Goal: Information Seeking & Learning: Learn about a topic

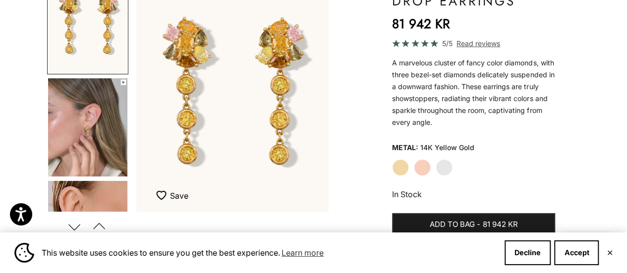
scroll to position [124, 0]
click at [443, 168] on label "White Gold" at bounding box center [443, 167] width 17 height 17
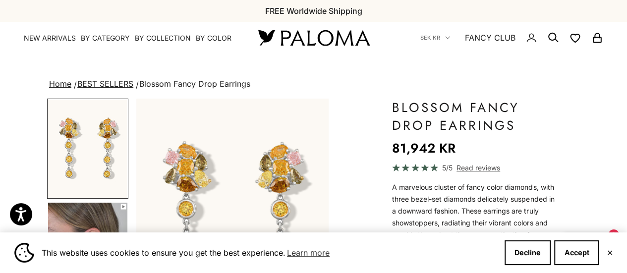
click at [105, 81] on link "BEST SELLERS" at bounding box center [105, 84] width 56 height 10
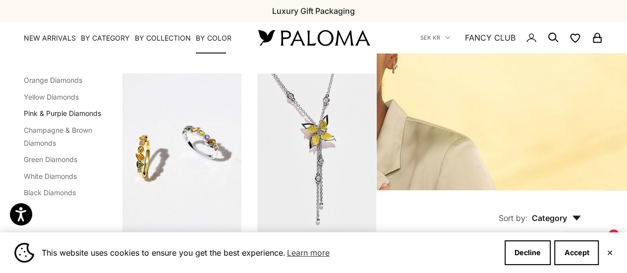
click at [58, 110] on link "Pink & Purple Diamonds" at bounding box center [62, 113] width 77 height 8
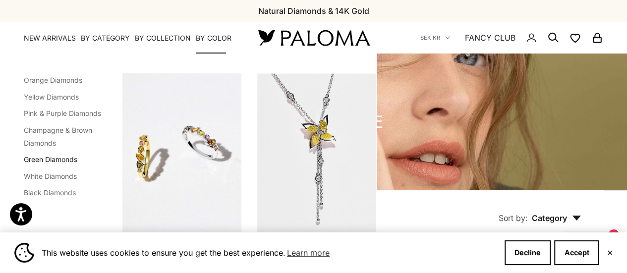
click at [56, 157] on link "Green Diamonds" at bounding box center [50, 159] width 53 height 8
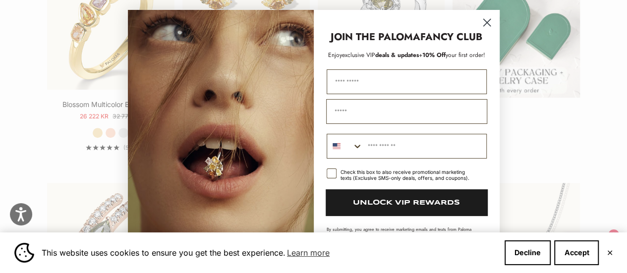
scroll to position [269, 0]
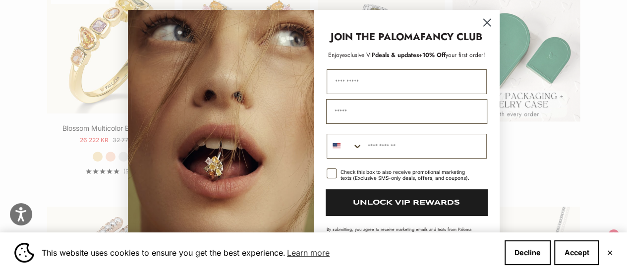
click at [487, 22] on circle "Close dialog" at bounding box center [486, 22] width 16 height 16
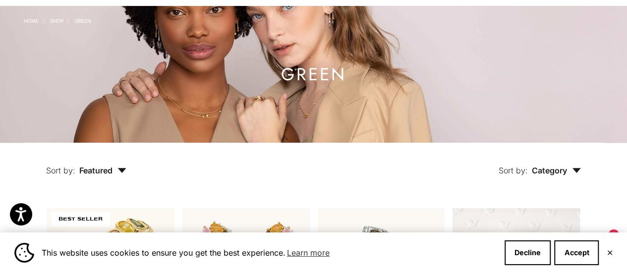
scroll to position [0, 0]
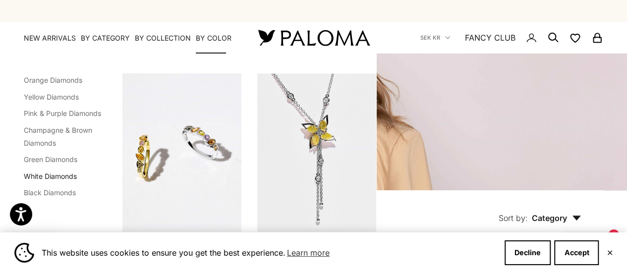
click at [55, 175] on link "White Diamonds" at bounding box center [50, 176] width 53 height 8
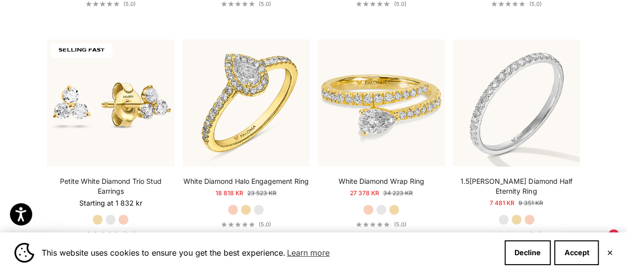
scroll to position [2466, 0]
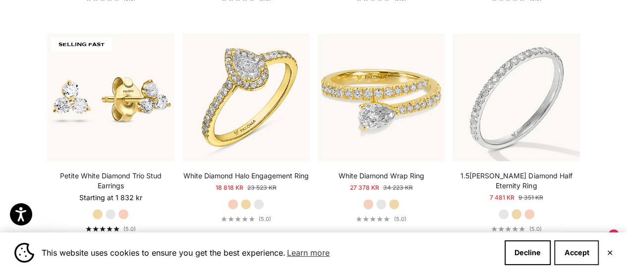
click at [573, 254] on button "Accept" at bounding box center [576, 252] width 45 height 25
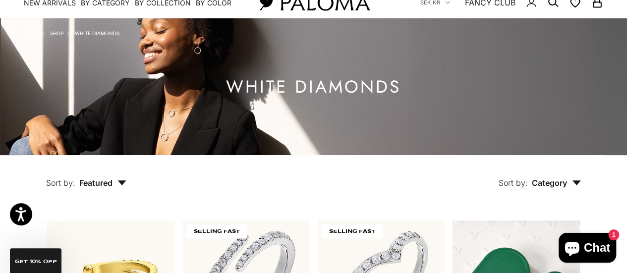
scroll to position [0, 0]
